Goal: Information Seeking & Learning: Learn about a topic

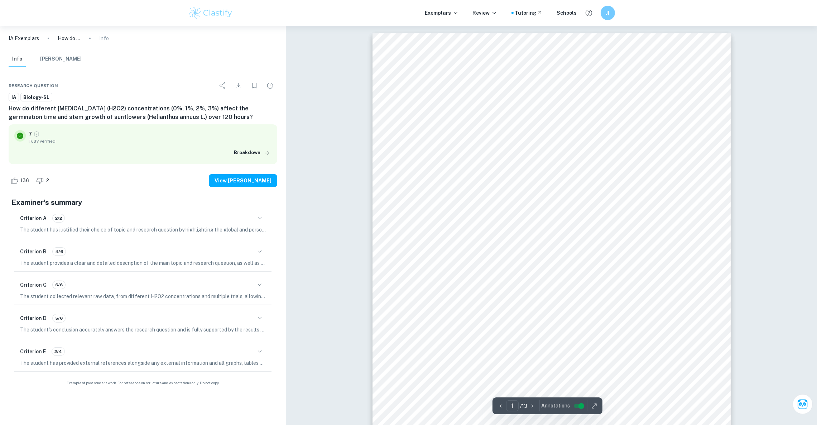
click at [263, 356] on button "button" at bounding box center [260, 351] width 12 height 12
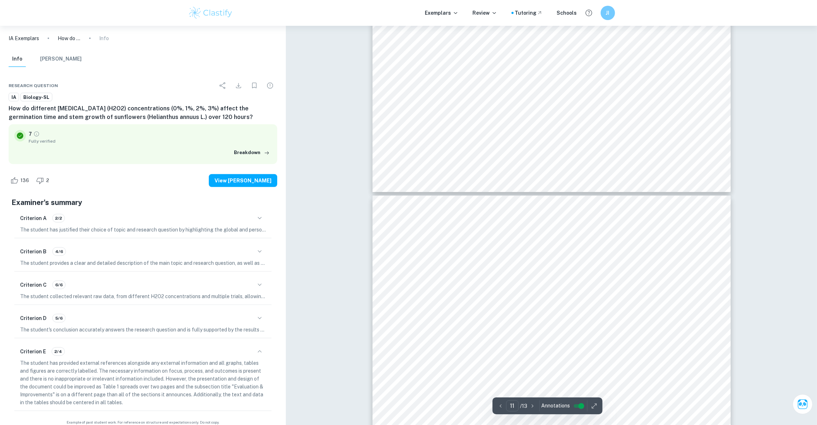
scroll to position [4989, 0]
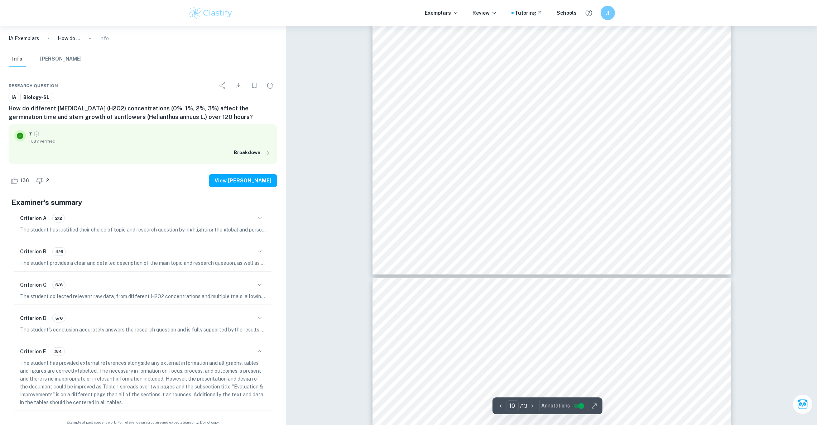
type input "9"
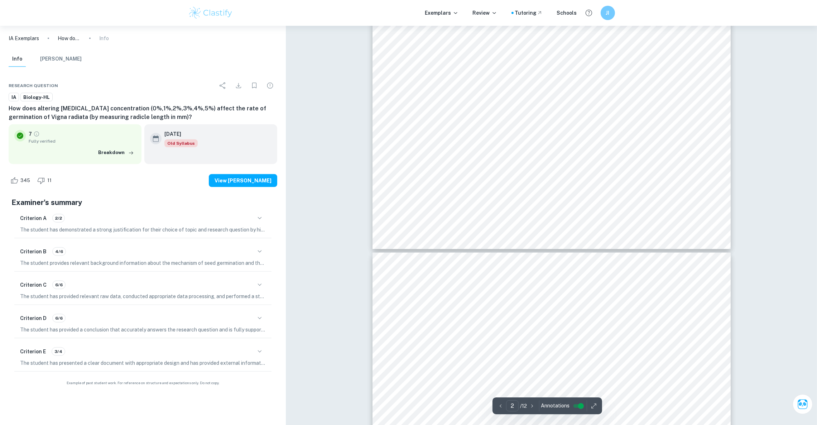
type input "3"
